Goal: Task Accomplishment & Management: Use online tool/utility

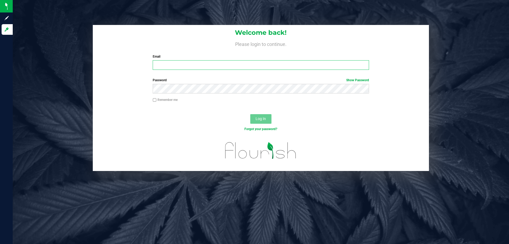
click at [173, 62] on input "Email" at bounding box center [261, 65] width 216 height 10
type input "[EMAIL_ADDRESS][DOMAIN_NAME]"
click at [250, 114] on button "Log In" at bounding box center [260, 119] width 21 height 10
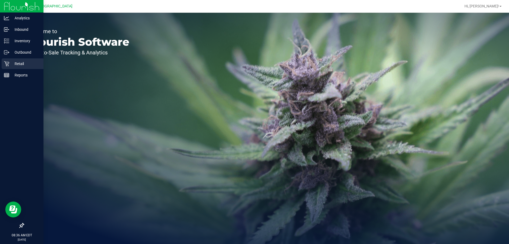
click at [22, 63] on p "Retail" at bounding box center [25, 63] width 32 height 6
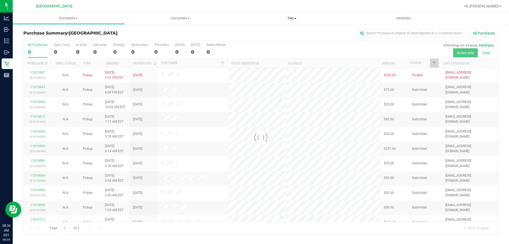
click at [293, 18] on span "Tills" at bounding box center [291, 18] width 111 height 5
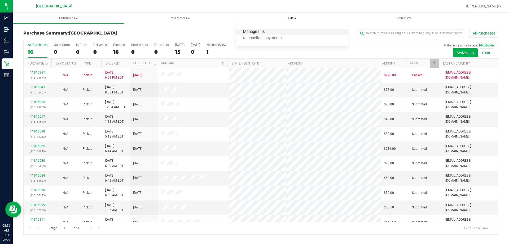
click at [254, 33] on span "Manage tills" at bounding box center [254, 32] width 36 height 5
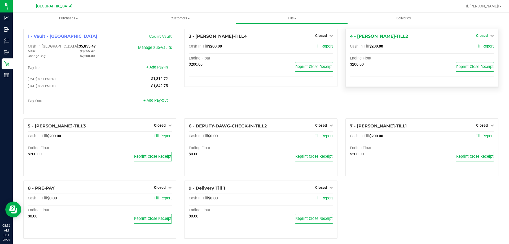
click at [484, 36] on span "Closed" at bounding box center [483, 35] width 12 height 4
click at [479, 47] on link "Open Till" at bounding box center [482, 47] width 14 height 4
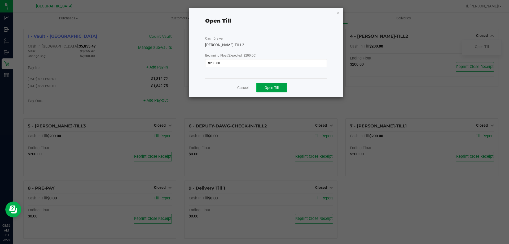
click at [273, 89] on span "Open Till" at bounding box center [272, 87] width 14 height 4
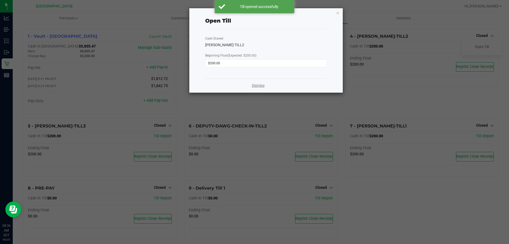
click at [257, 83] on link "Dismiss" at bounding box center [258, 86] width 13 height 6
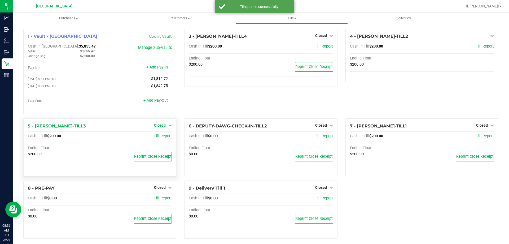
click at [159, 126] on span "Closed" at bounding box center [160, 125] width 12 height 4
click at [159, 138] on link "Open Till" at bounding box center [160, 136] width 14 height 4
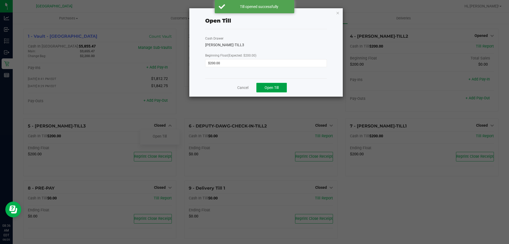
click at [273, 87] on span "Open Till" at bounding box center [272, 87] width 14 height 4
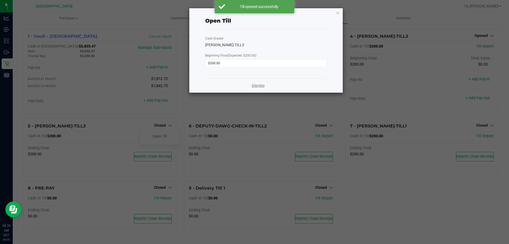
click at [258, 86] on link "Dismiss" at bounding box center [258, 86] width 13 height 6
